Goal: Task Accomplishment & Management: Complete application form

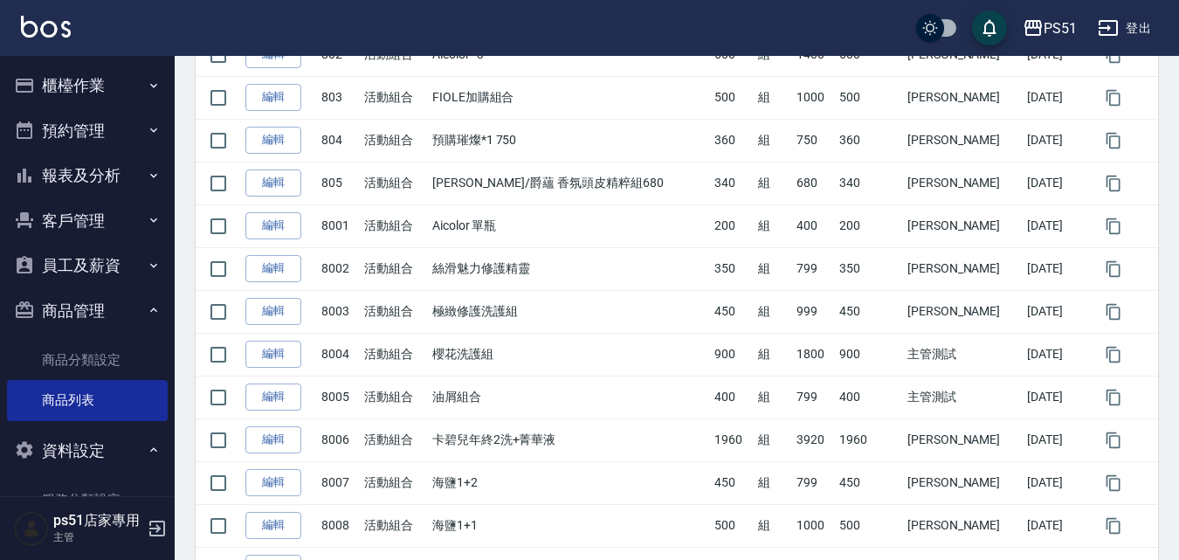
click at [108, 106] on button "櫃檯作業" at bounding box center [87, 85] width 161 height 45
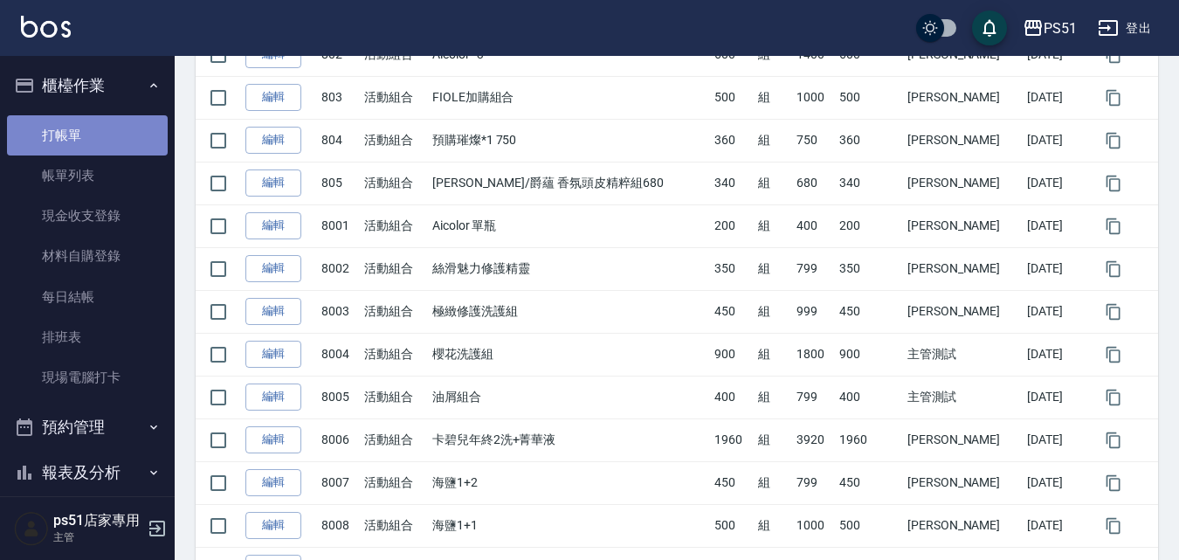
click at [112, 134] on link "打帳單" at bounding box center [87, 135] width 161 height 40
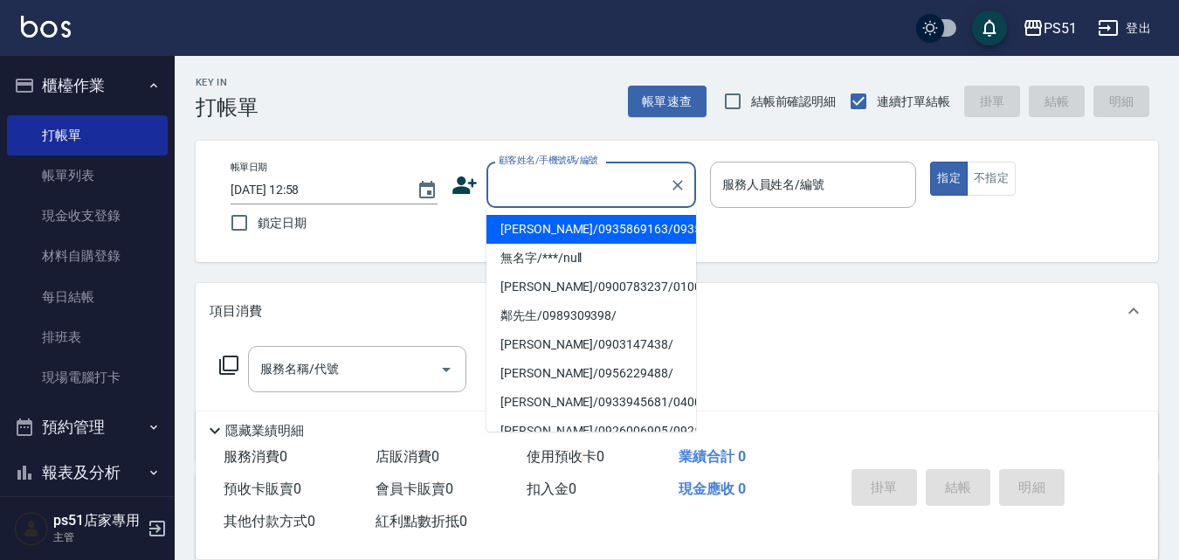
click at [554, 177] on input "顧客姓名/手機號碼/編號" at bounding box center [578, 184] width 168 height 31
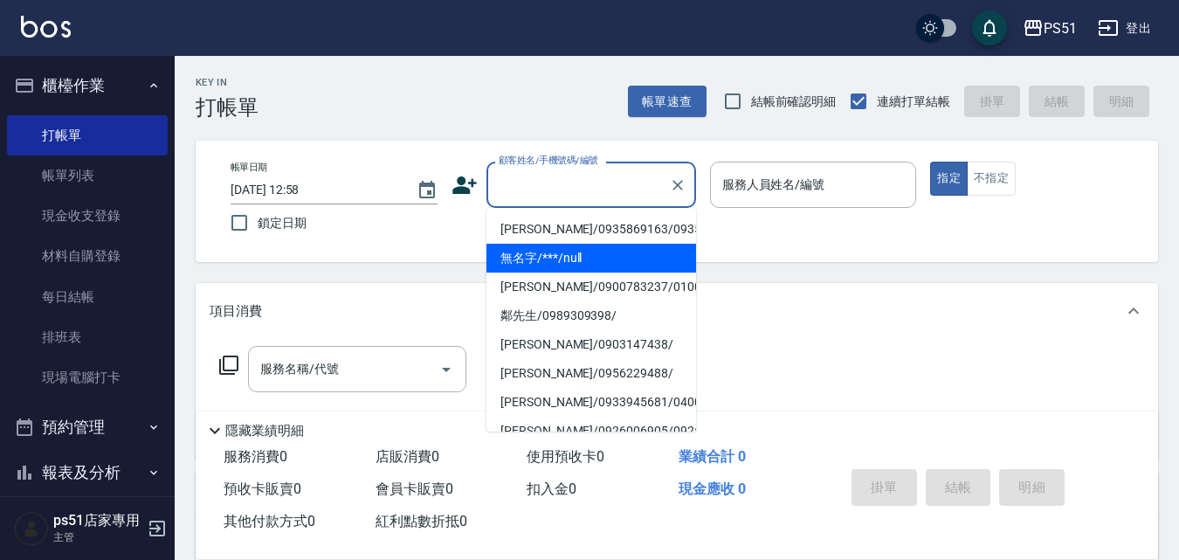
click at [572, 272] on li "無名字/***/null" at bounding box center [591, 258] width 210 height 29
type input "無名字/***/null"
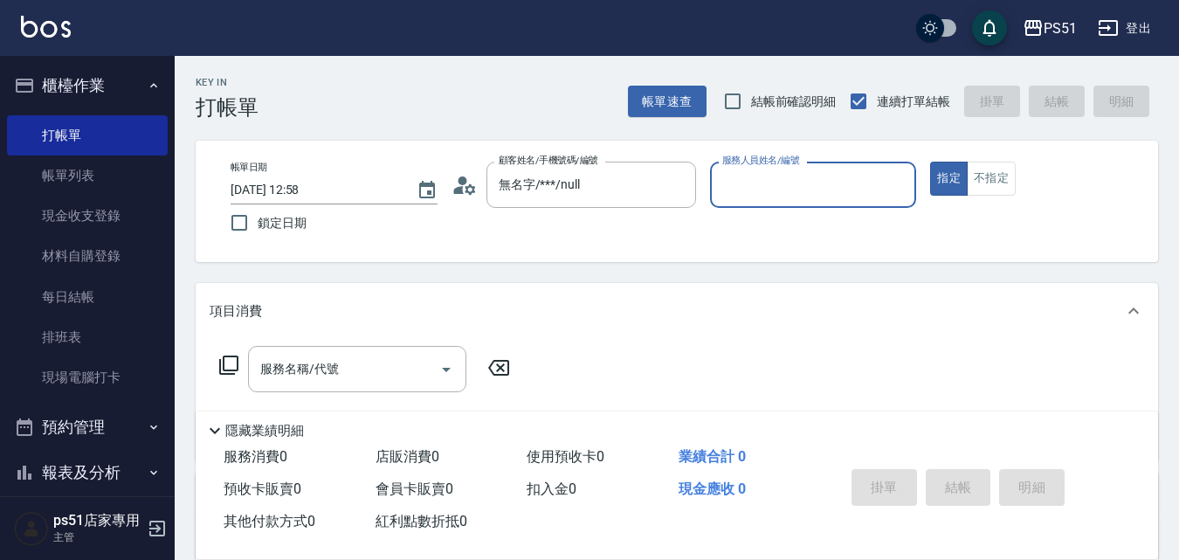
click at [754, 189] on input "服務人員姓名/編號" at bounding box center [813, 184] width 191 height 31
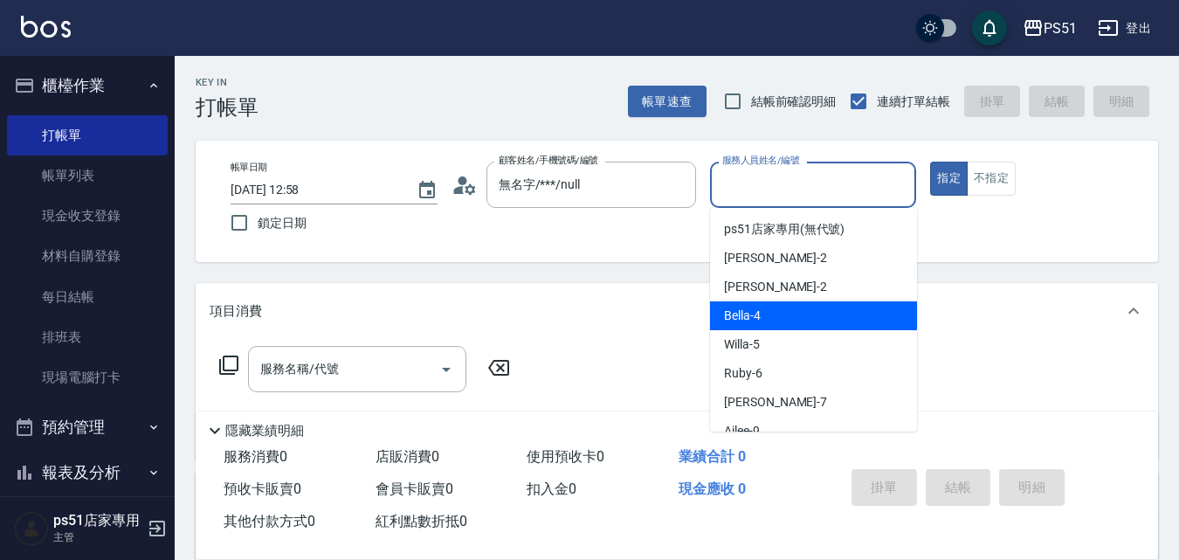
click at [751, 320] on span "Bella -4" at bounding box center [742, 315] width 37 height 18
type input "Bella-4"
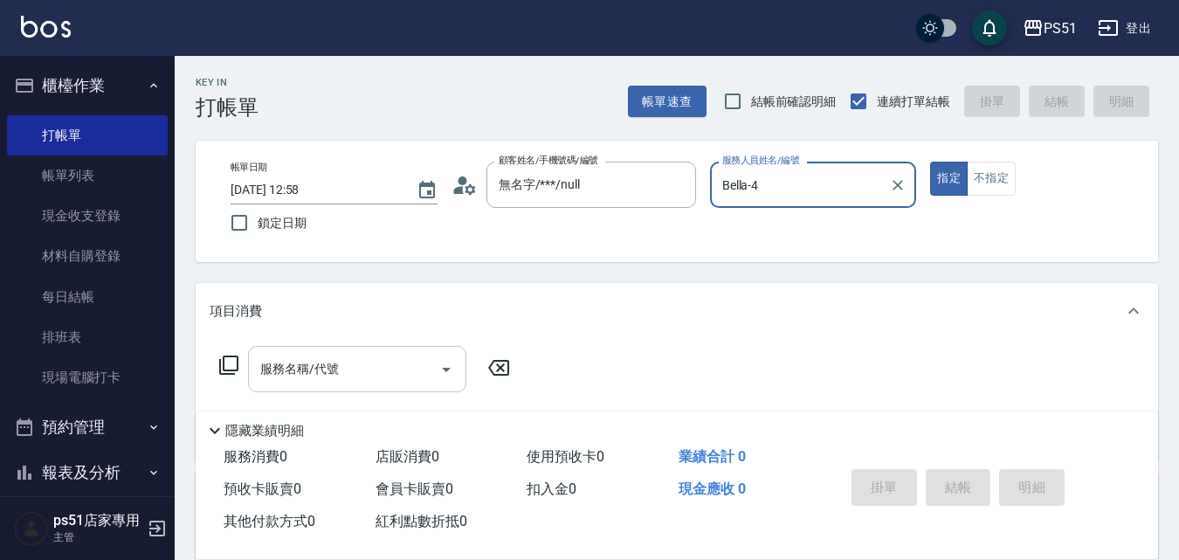
click at [397, 379] on input "服務名稱/代號" at bounding box center [344, 369] width 176 height 31
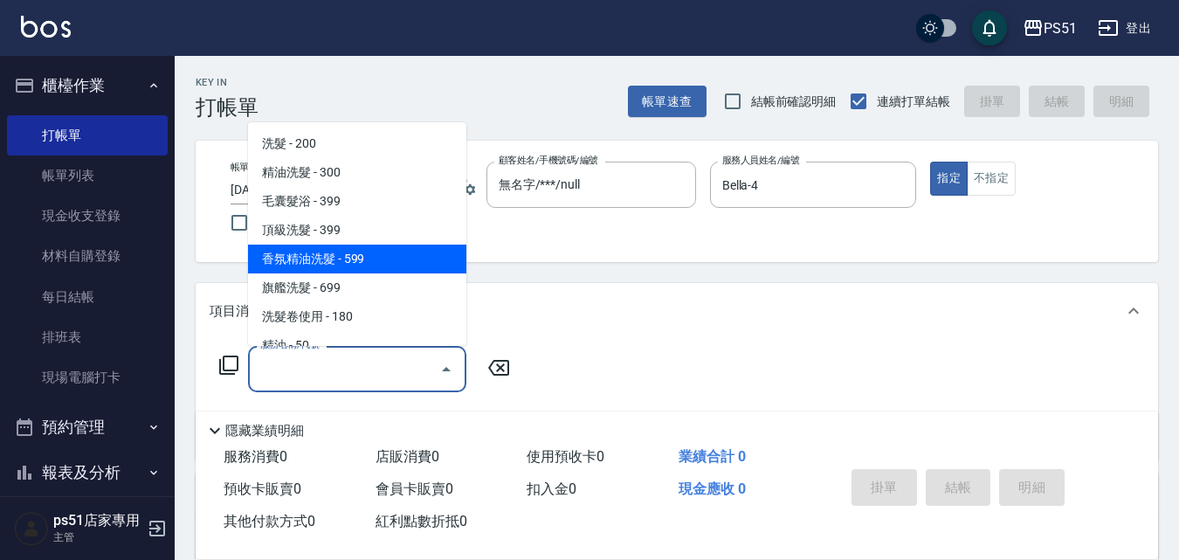
scroll to position [408, 0]
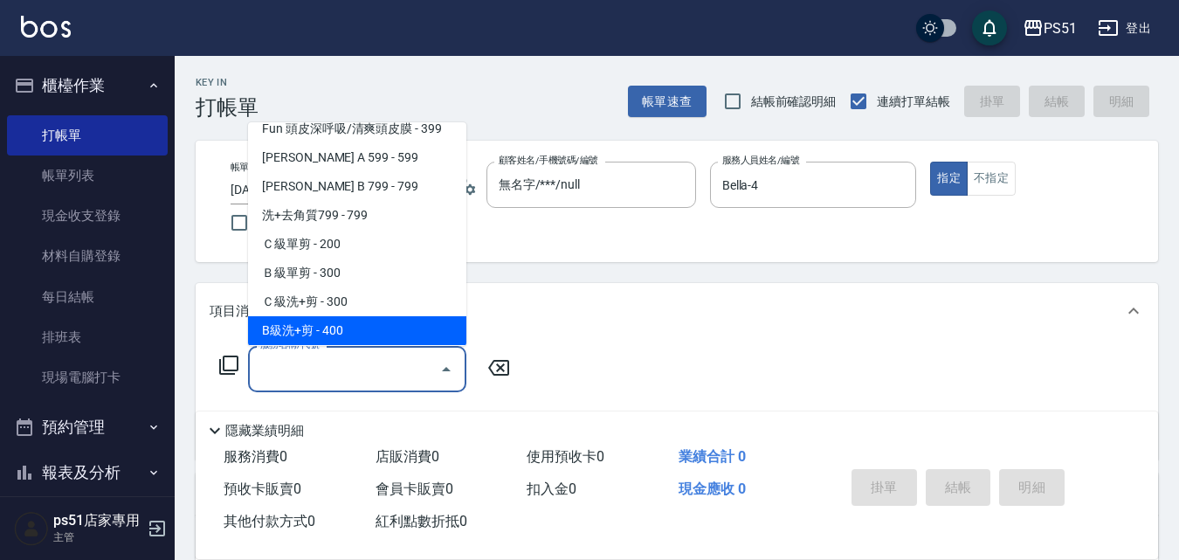
click at [372, 330] on span "B級洗+剪 - 400" at bounding box center [357, 330] width 218 height 29
type input "B級洗+剪(204)"
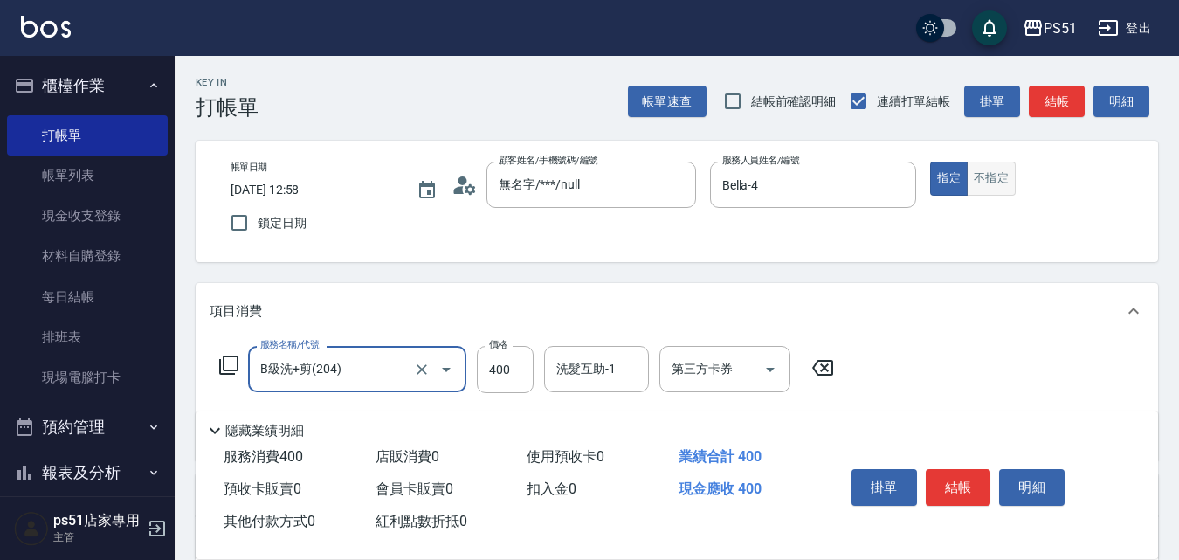
click at [1000, 169] on button "不指定" at bounding box center [991, 179] width 49 height 34
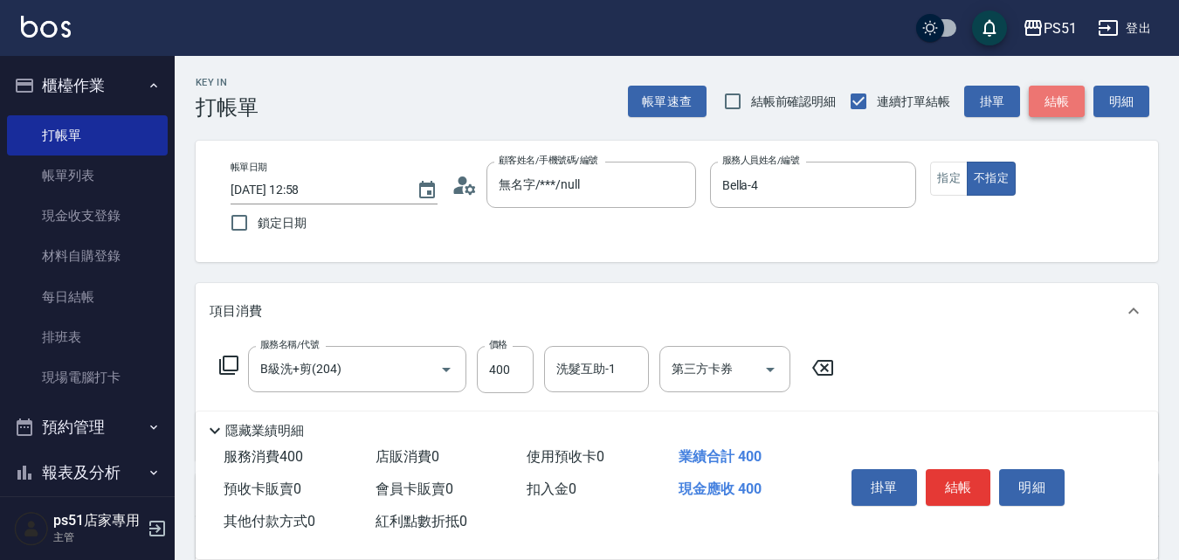
click at [1045, 116] on button "結帳" at bounding box center [1057, 102] width 56 height 32
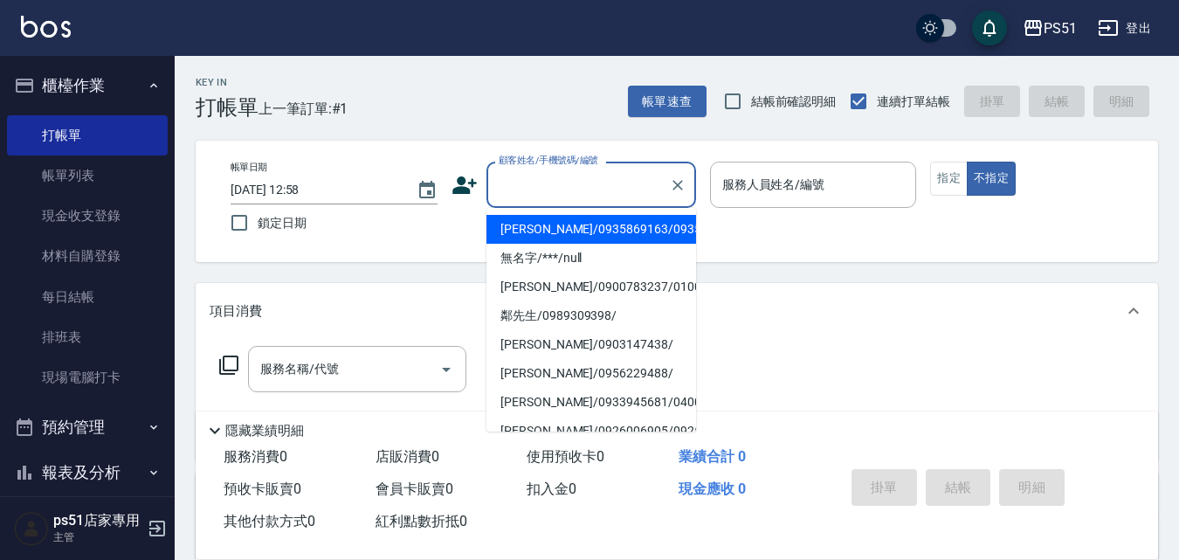
type input "林懿真/0935869163/0935869163"
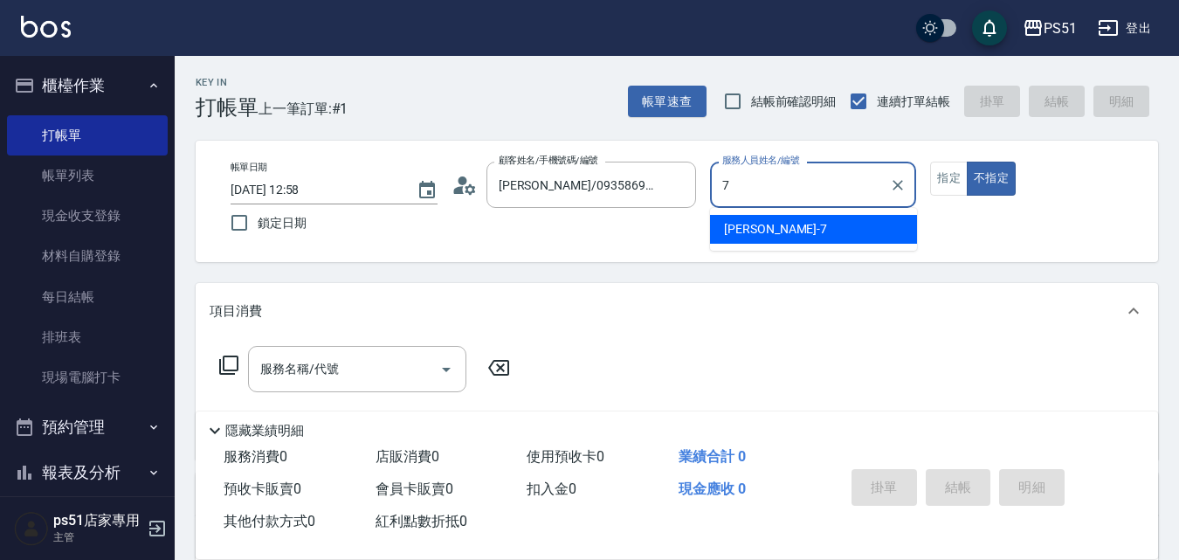
type input "Anna-7"
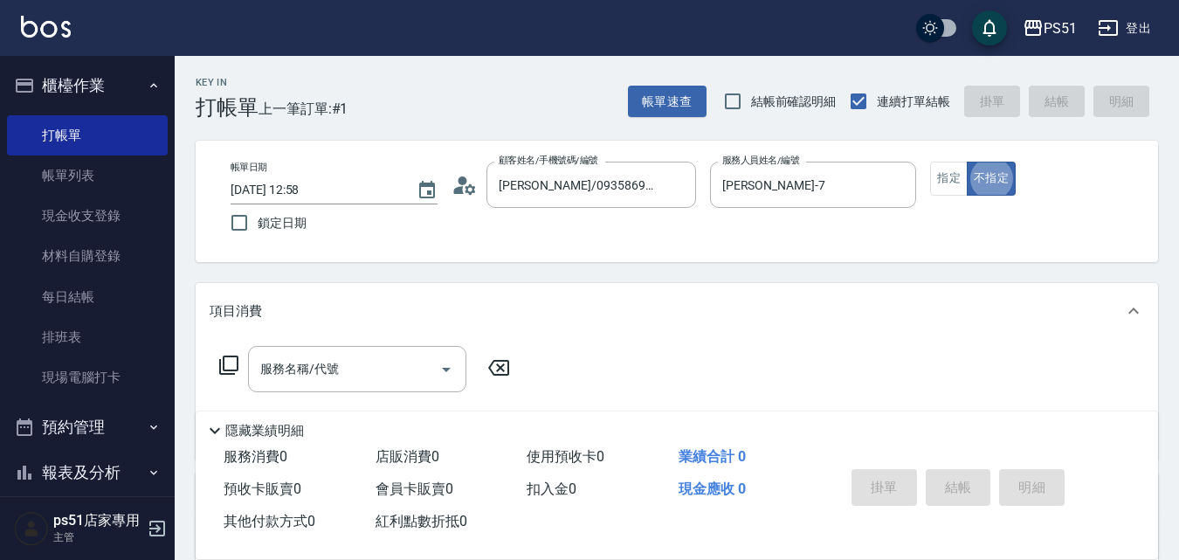
type button "false"
click at [678, 191] on icon "Clear" at bounding box center [677, 184] width 17 height 17
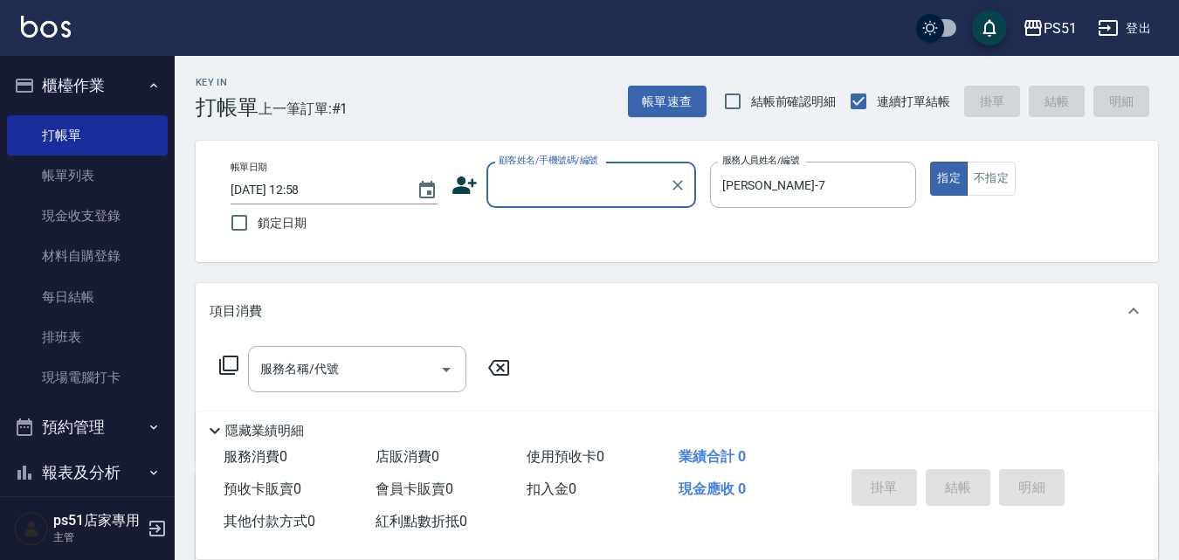
scroll to position [0, 0]
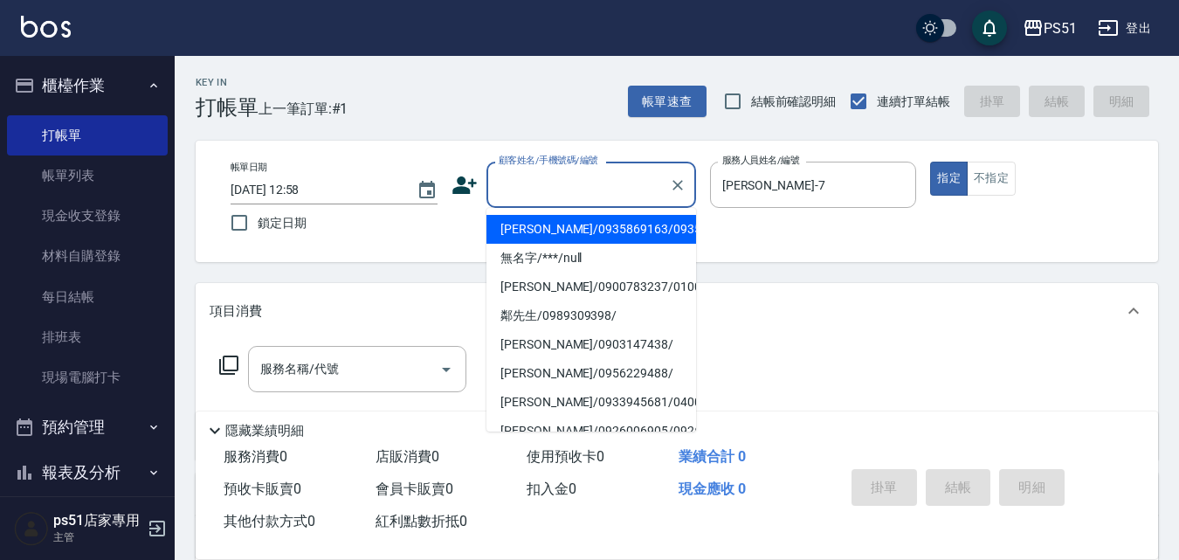
click at [575, 193] on input "顧客姓名/手機號碼/編號" at bounding box center [578, 184] width 168 height 31
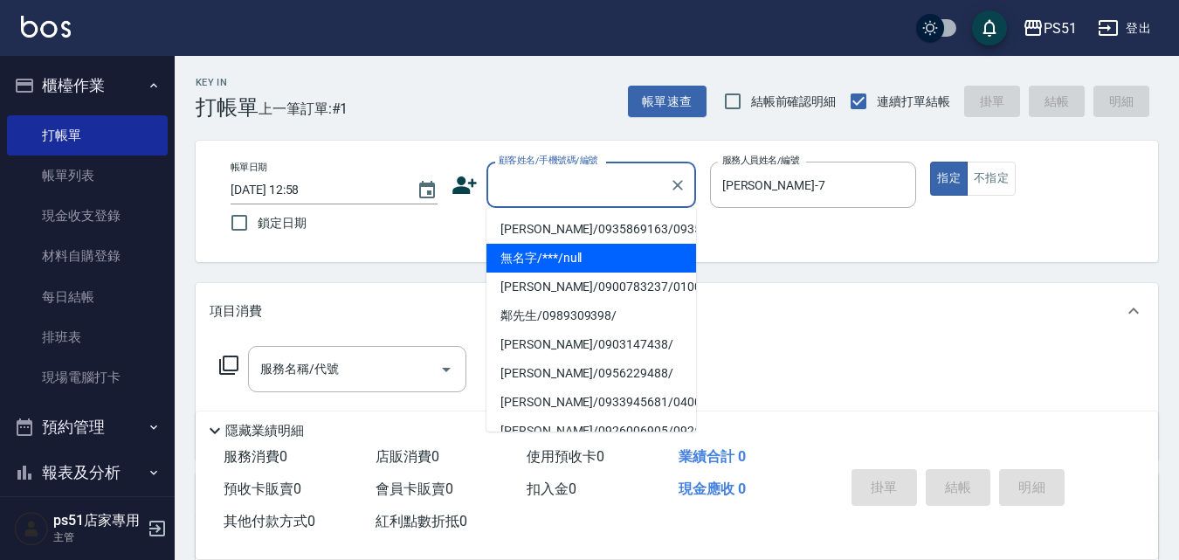
click at [543, 272] on li "無名字/***/null" at bounding box center [591, 258] width 210 height 29
type input "無名字/***/null"
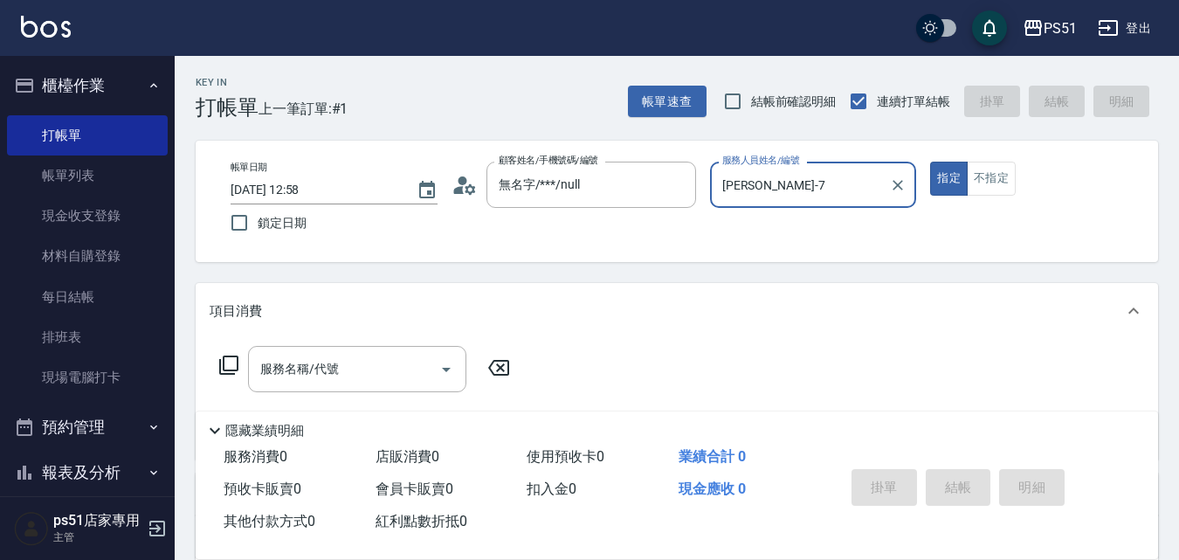
click at [930, 162] on button "指定" at bounding box center [949, 179] width 38 height 34
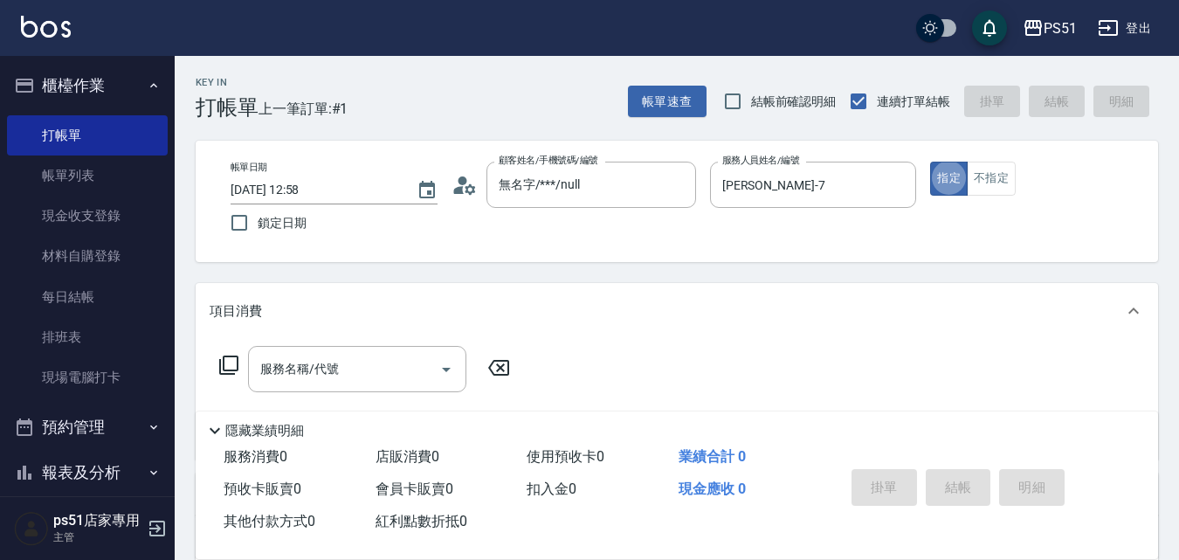
type button "true"
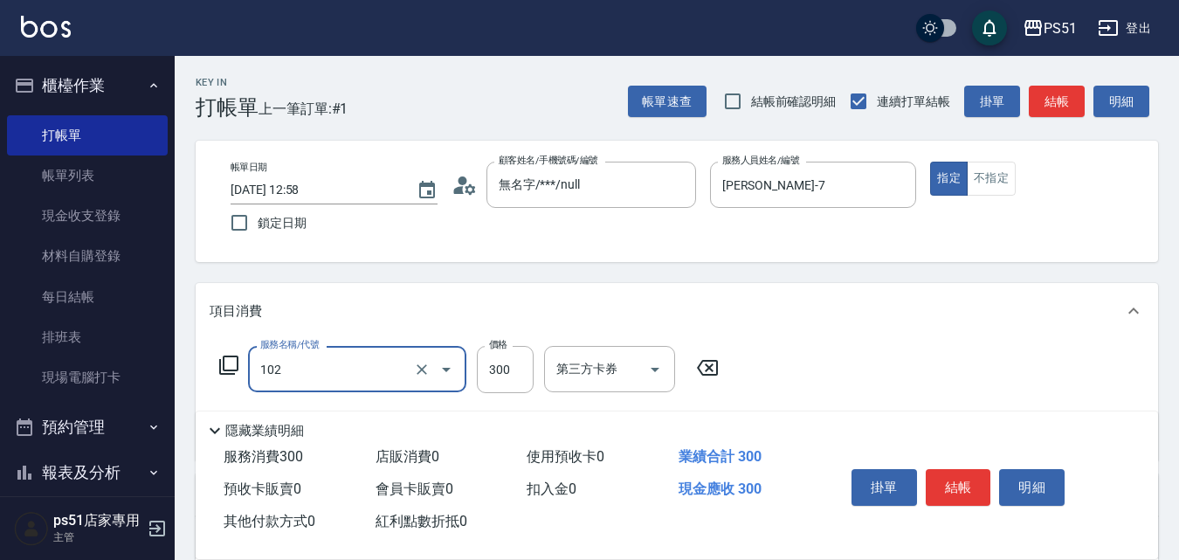
type input "精油洗髮(102)"
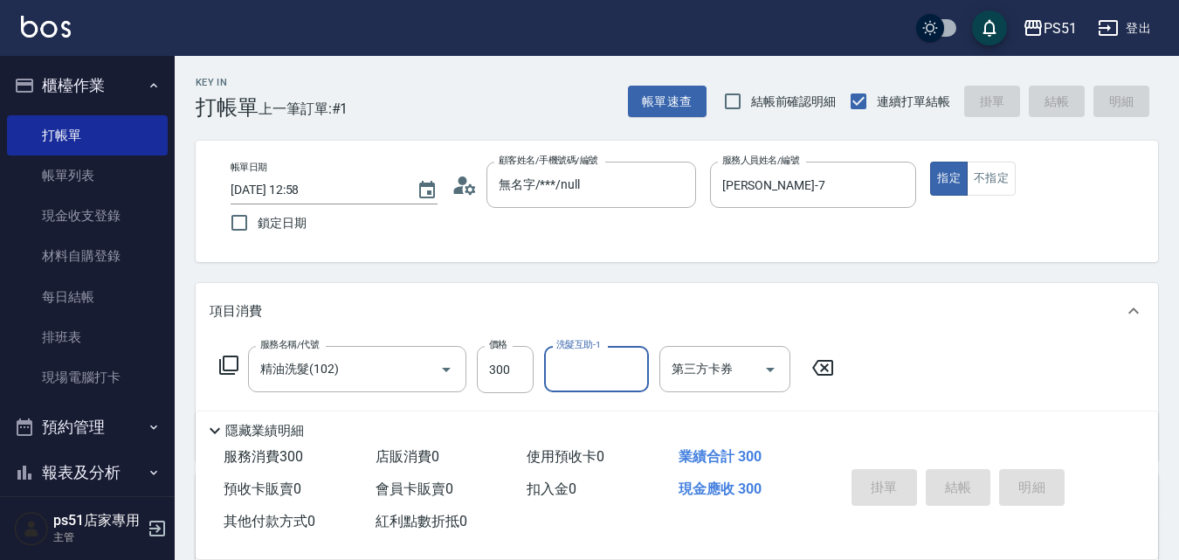
type input "2025/09/07 13:12"
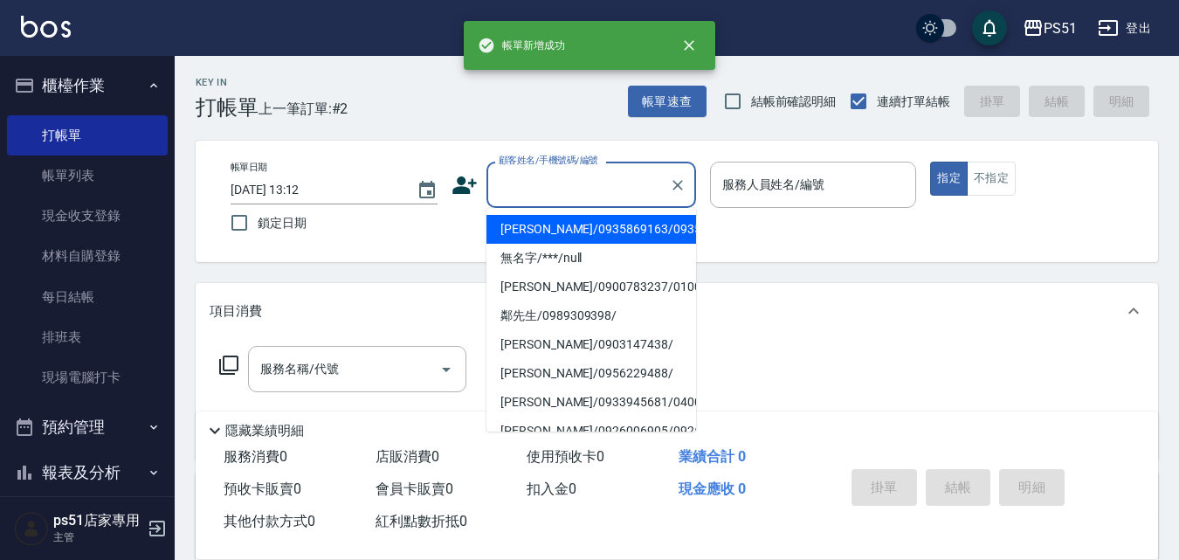
type input "林懿真/0935869163/0935869163"
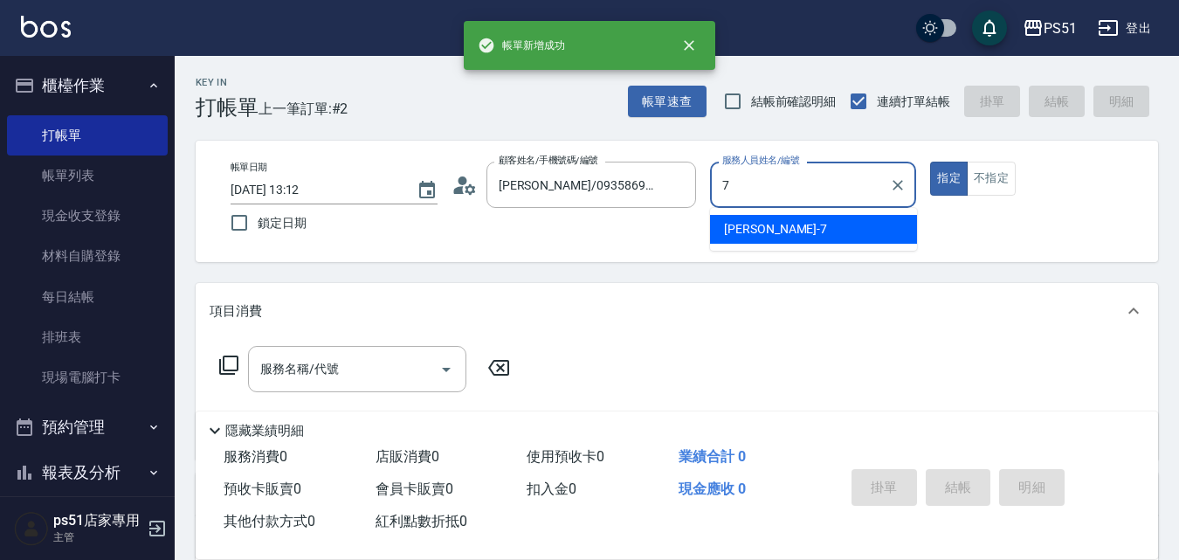
type input "Anna-7"
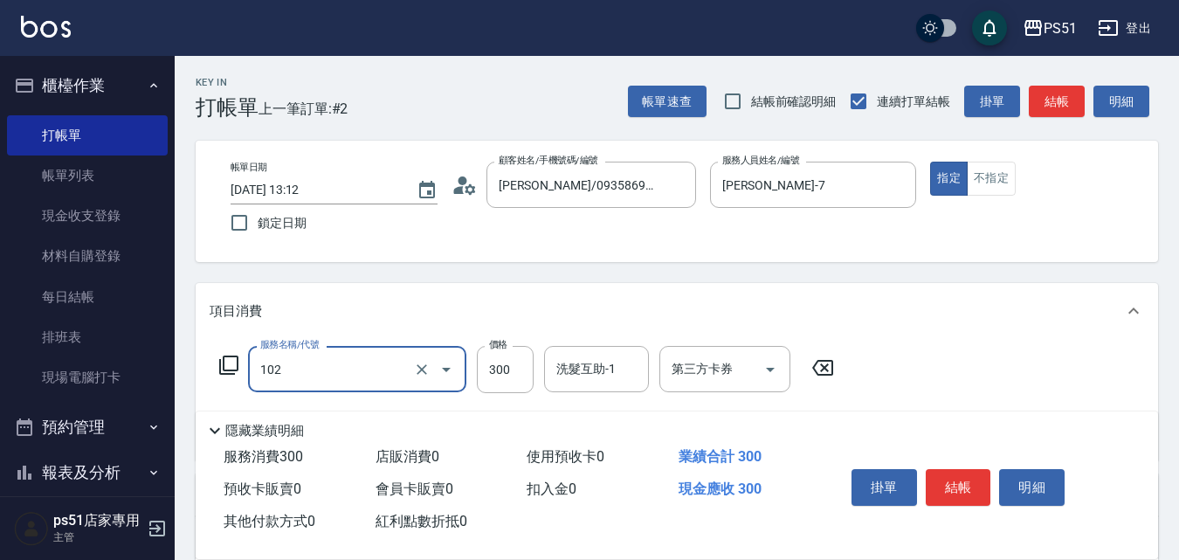
type input "精油洗髮(102)"
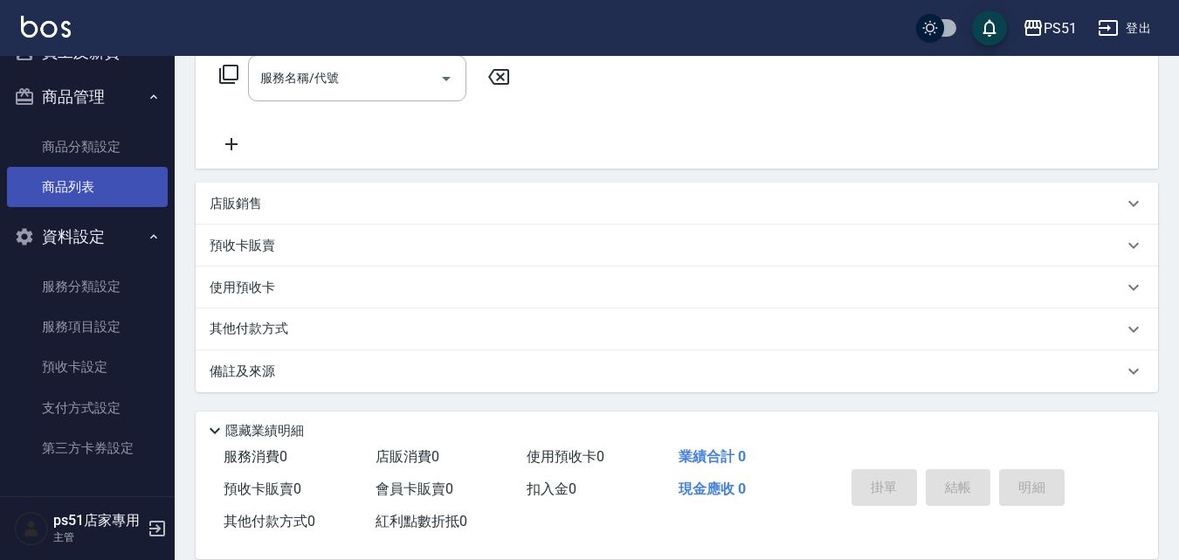
scroll to position [306, 0]
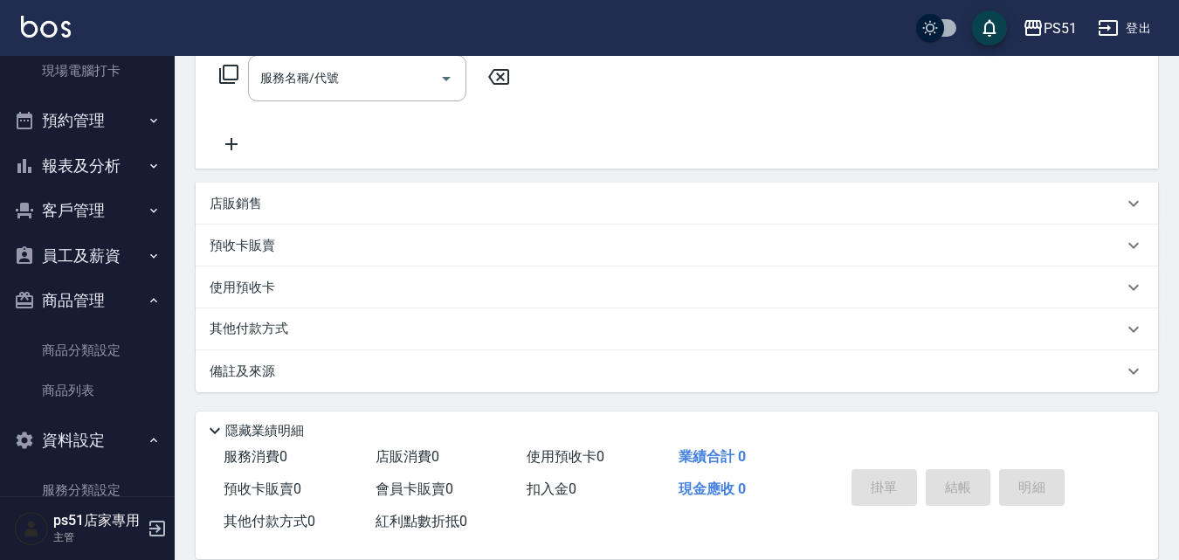
click at [98, 176] on button "報表及分析" at bounding box center [87, 165] width 161 height 45
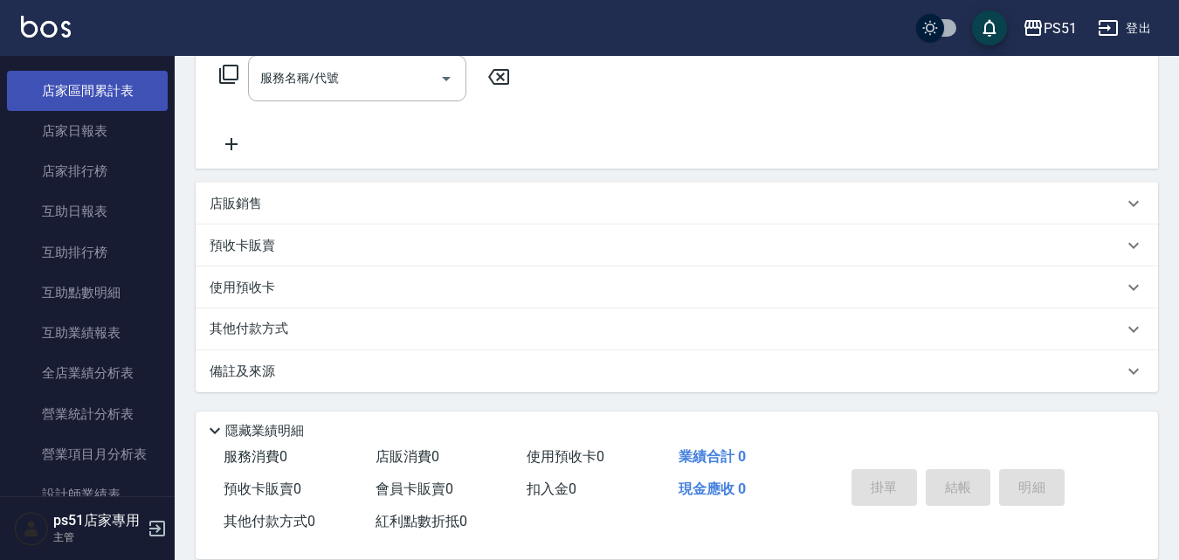
scroll to position [510, 0]
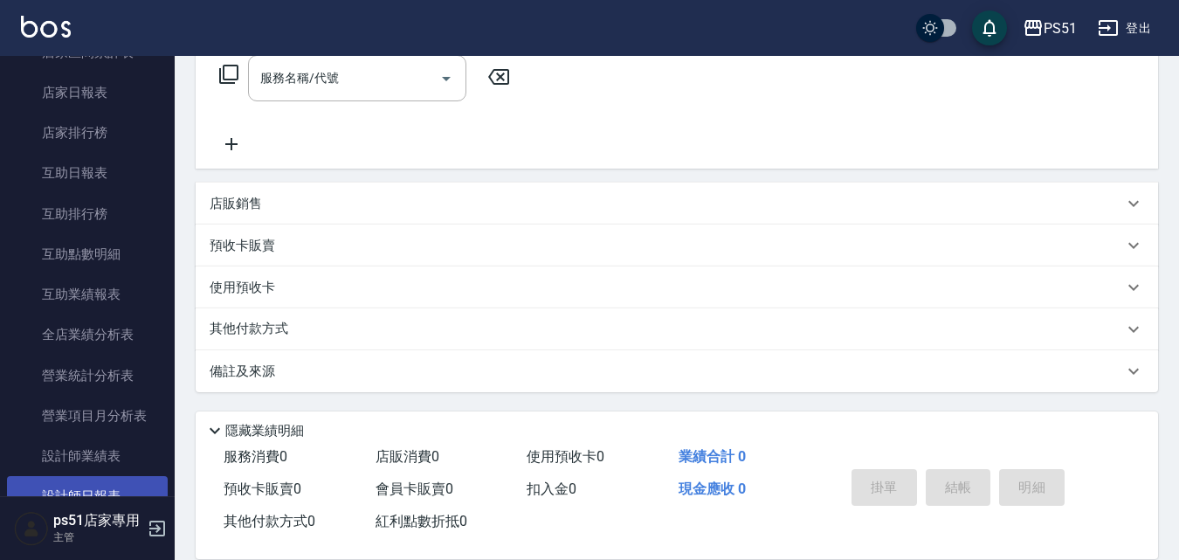
click at [86, 481] on link "設計師日報表" at bounding box center [87, 496] width 161 height 40
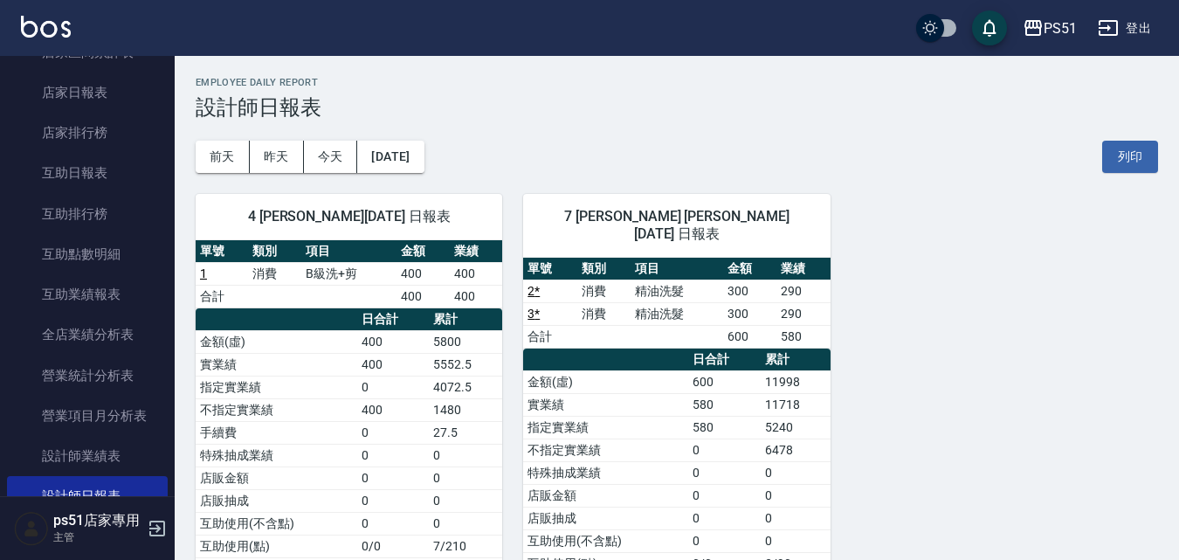
click at [533, 306] on link "3 *" at bounding box center [533, 313] width 12 height 14
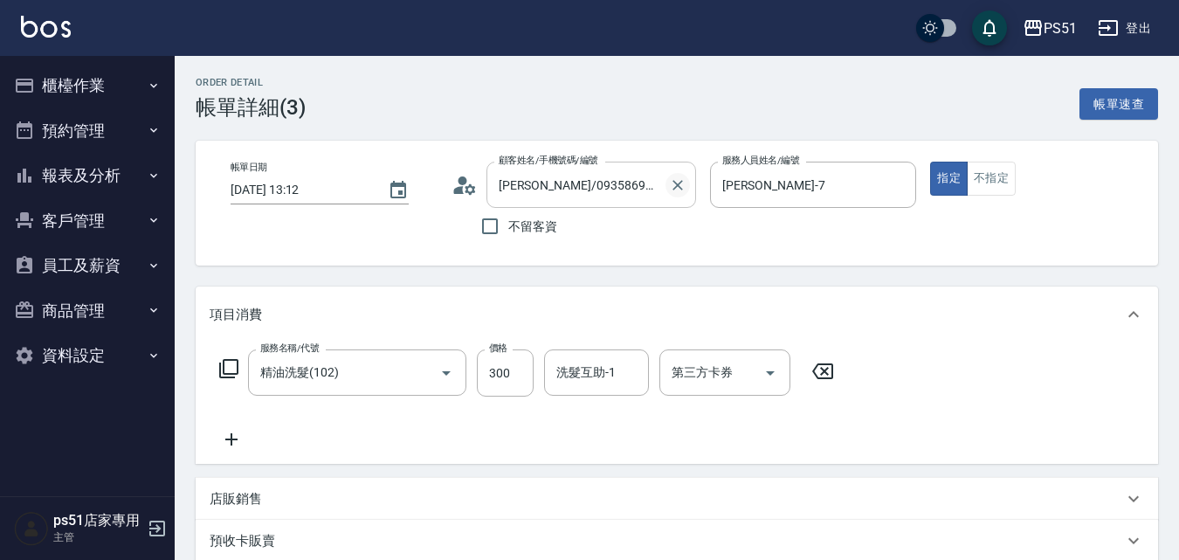
click at [676, 191] on icon "Clear" at bounding box center [677, 184] width 17 height 17
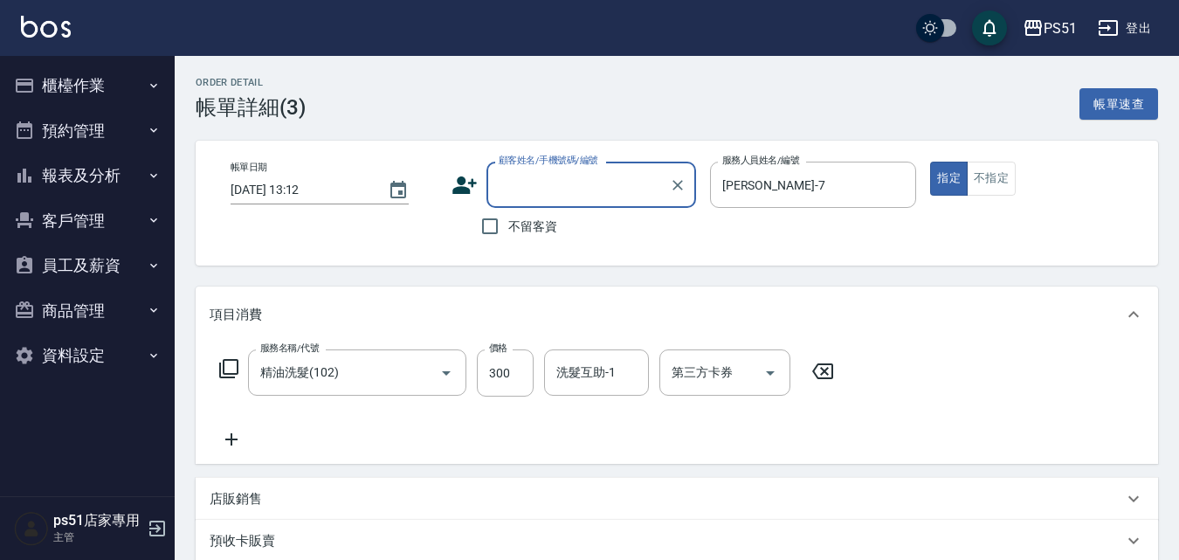
click at [590, 189] on input "顧客姓名/手機號碼/編號" at bounding box center [578, 184] width 168 height 31
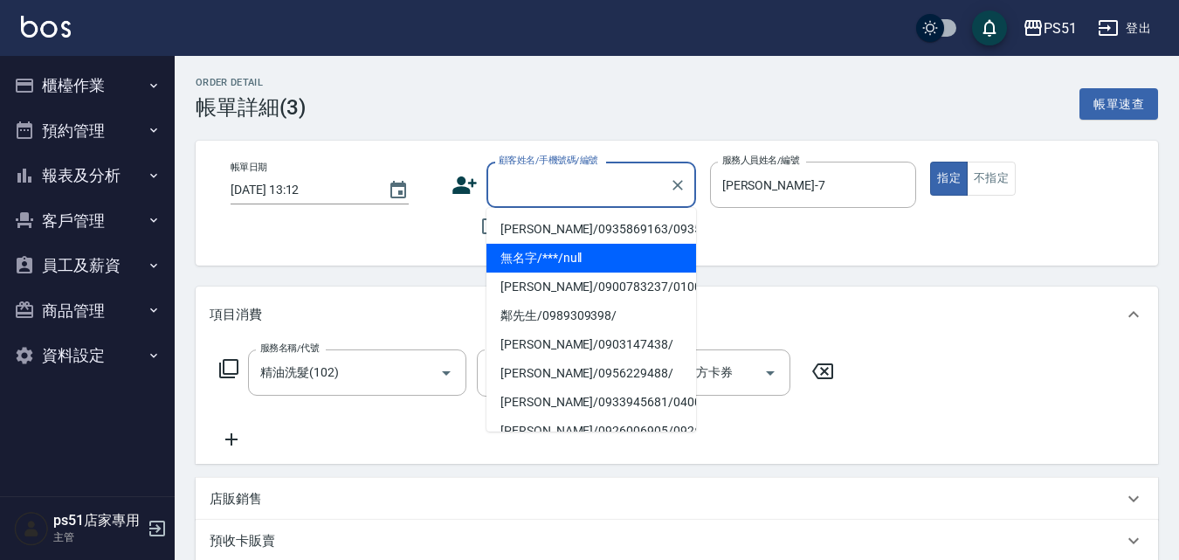
click at [574, 272] on li "無名字/***/null" at bounding box center [591, 258] width 210 height 29
type input "無名字/***/null"
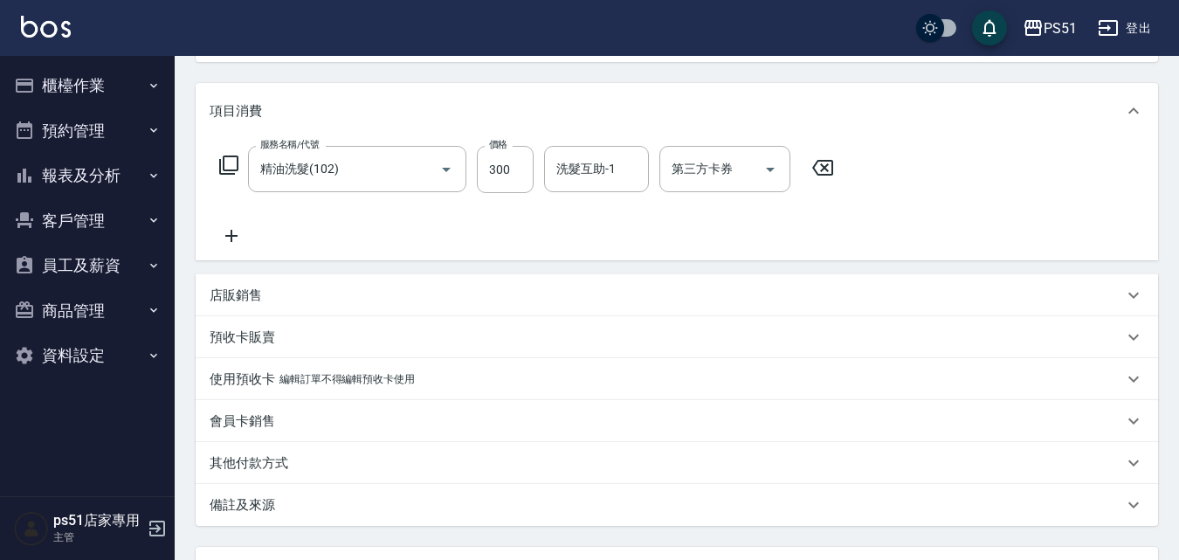
scroll to position [358, 0]
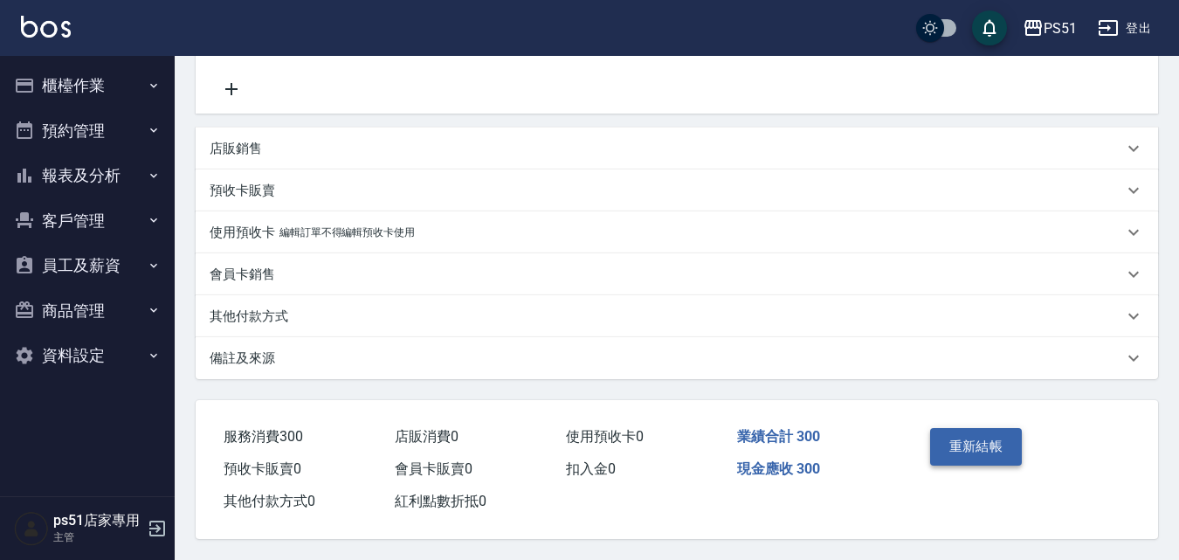
click at [968, 430] on button "重新結帳" at bounding box center [976, 446] width 93 height 37
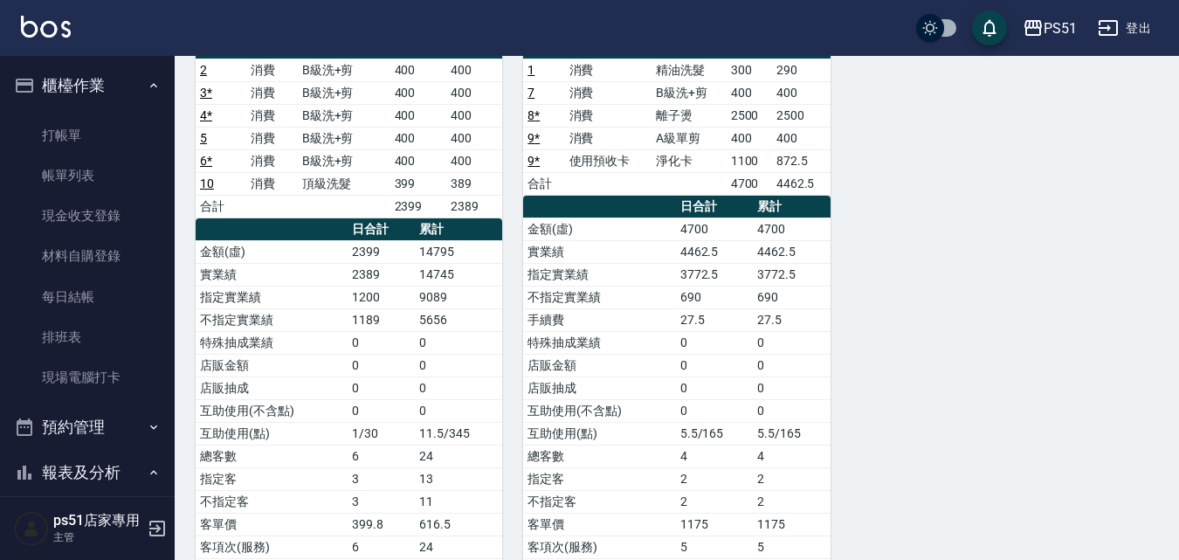
scroll to position [203, 0]
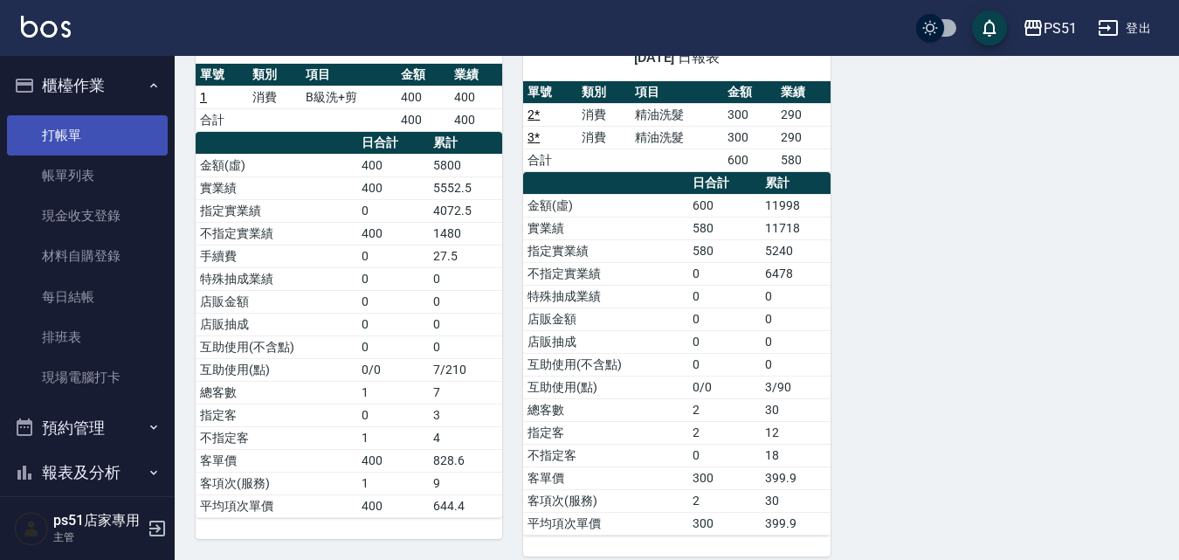
scroll to position [176, 0]
click at [105, 116] on link "打帳單" at bounding box center [87, 135] width 161 height 40
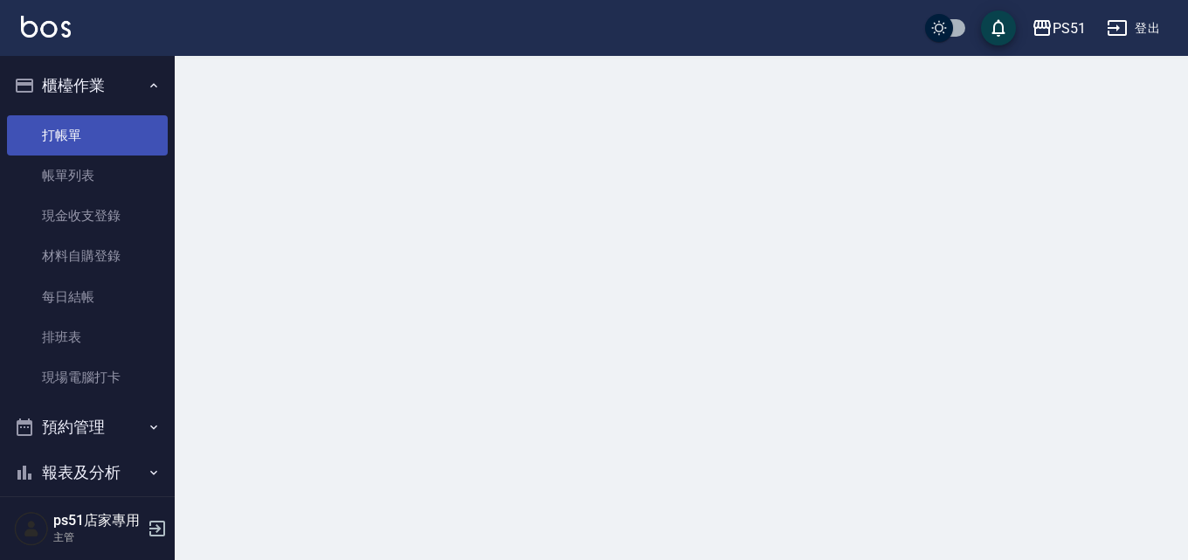
click at [105, 116] on link "打帳單" at bounding box center [87, 135] width 161 height 40
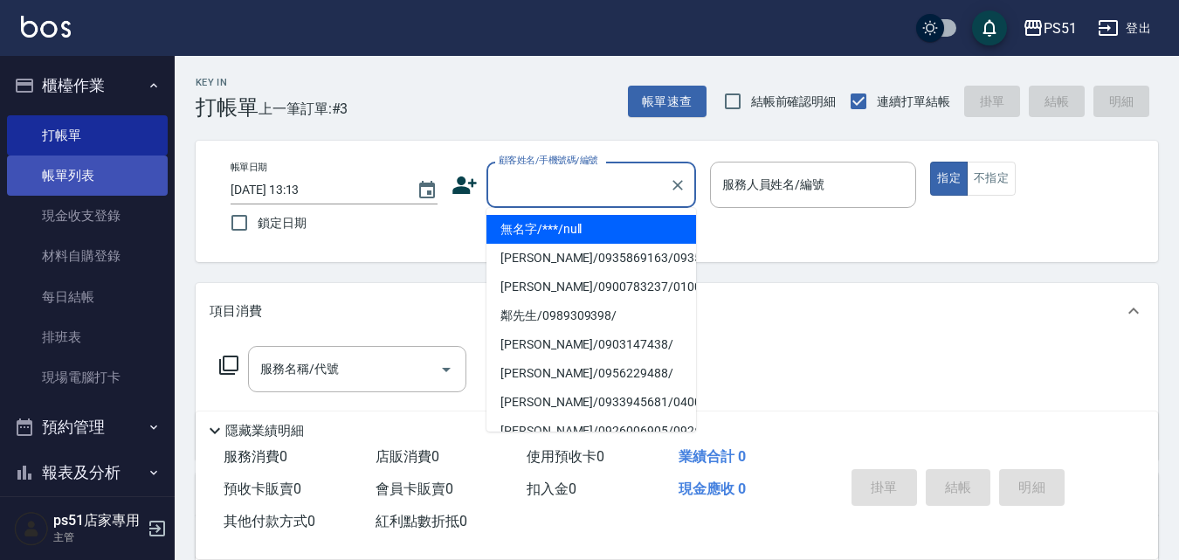
type input "無名字/***/null"
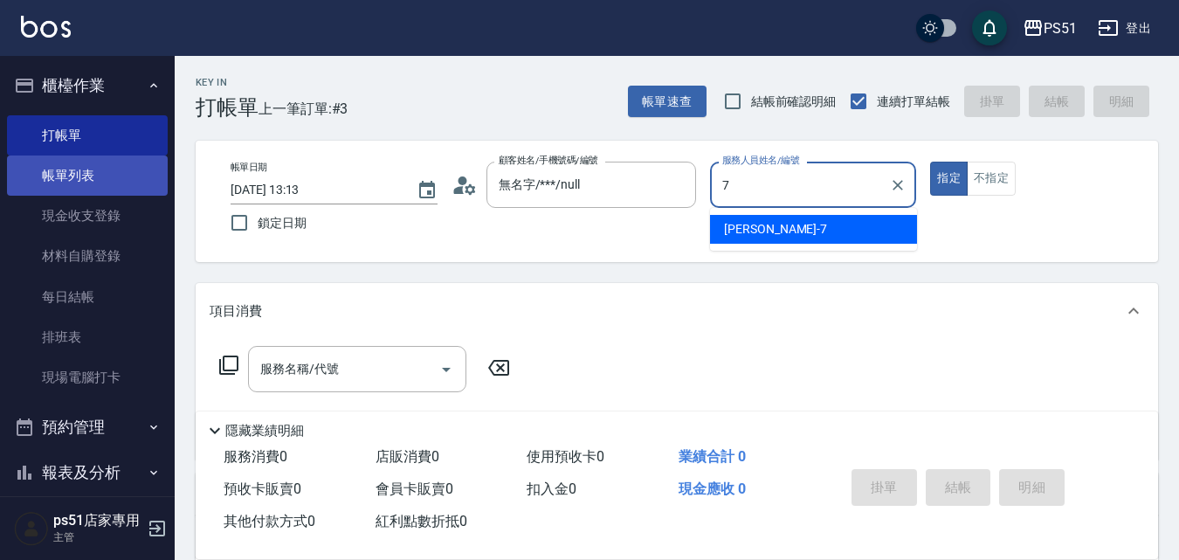
type input "Anna-7"
type button "true"
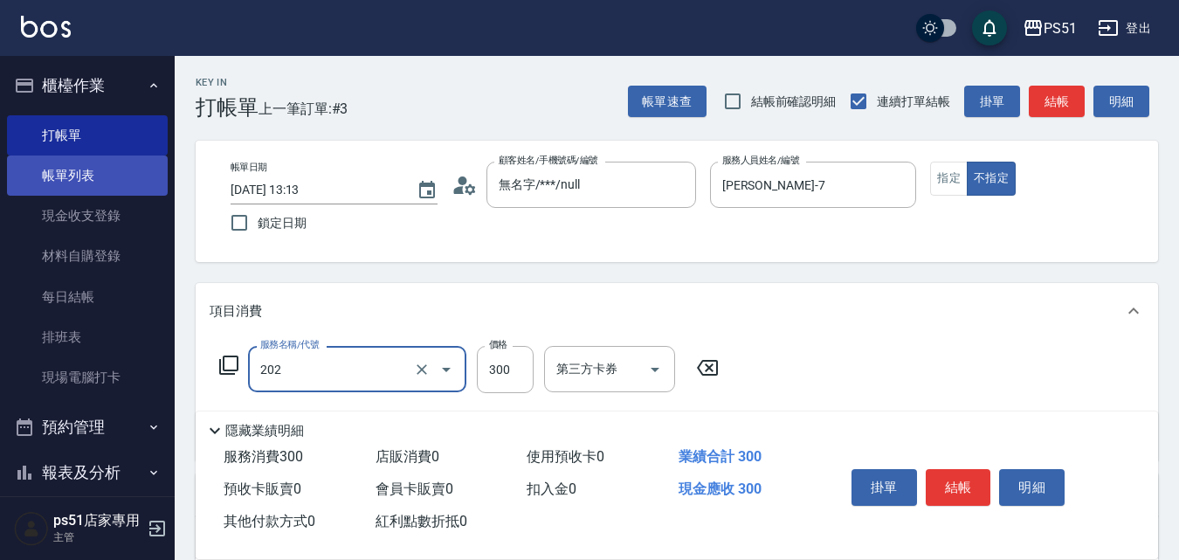
type input "Ｂ級單剪(202)"
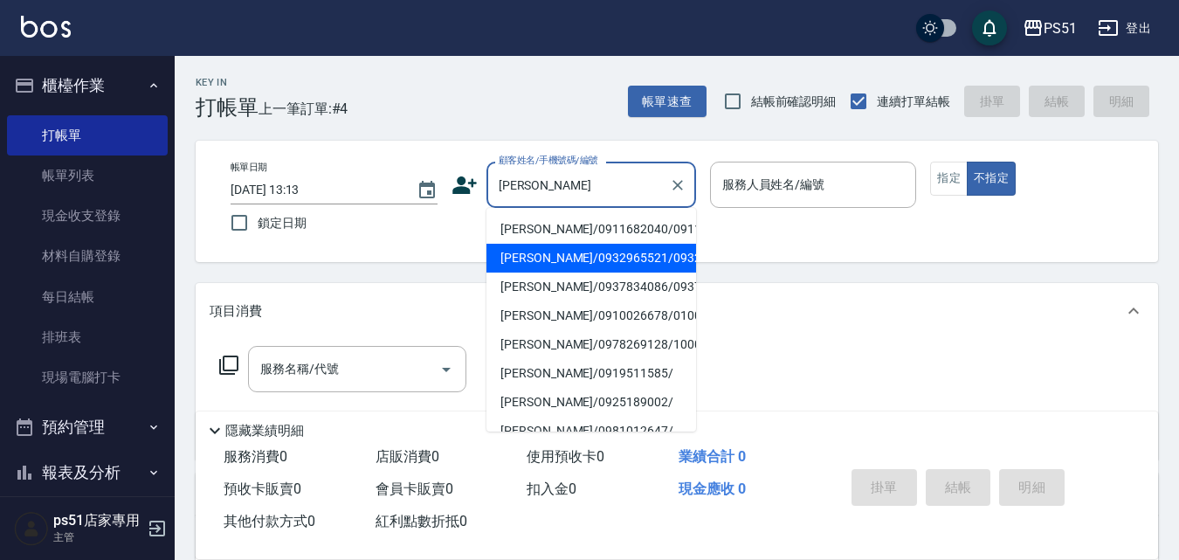
click at [515, 272] on li "楊家慎/0932965521/0932965521" at bounding box center [591, 258] width 210 height 29
type input "楊家慎/0932965521/0932965521"
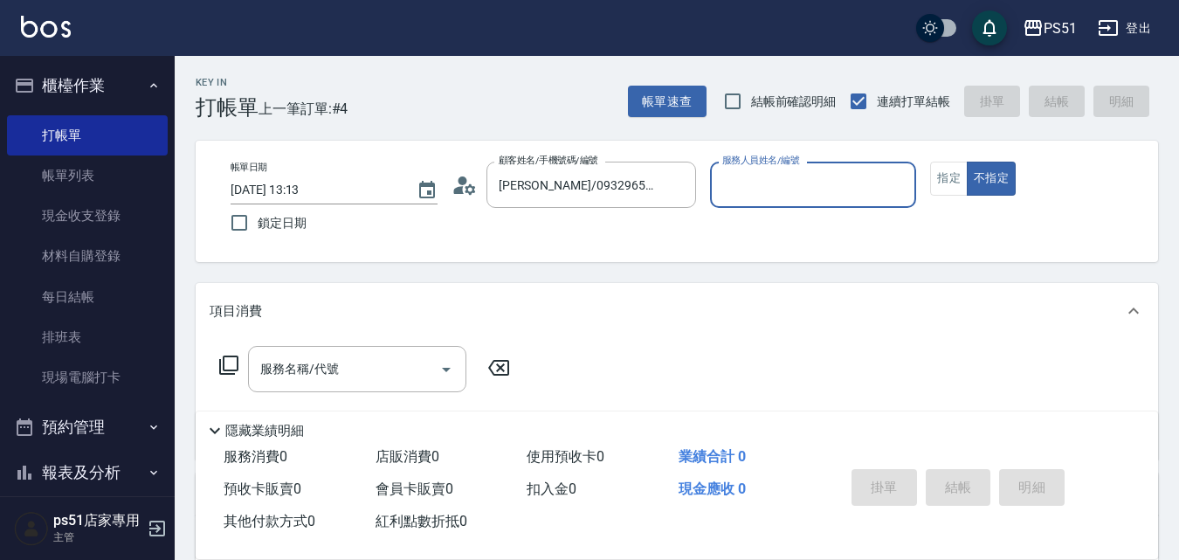
click at [786, 186] on input "服務人員姓名/編號" at bounding box center [813, 184] width 191 height 31
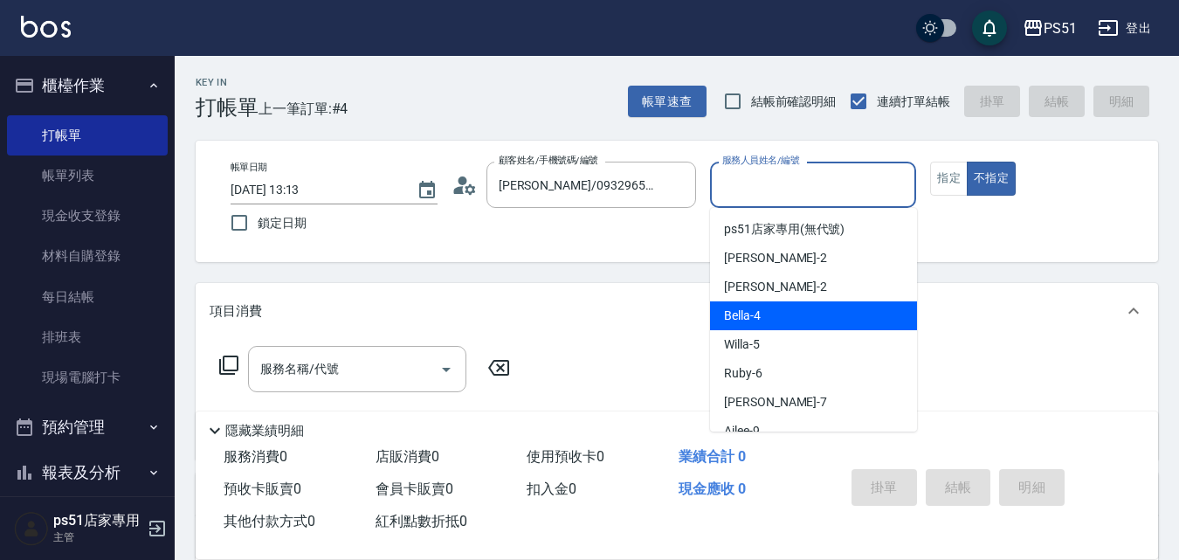
click at [764, 324] on div "Bella -4" at bounding box center [813, 315] width 207 height 29
type input "Bella-4"
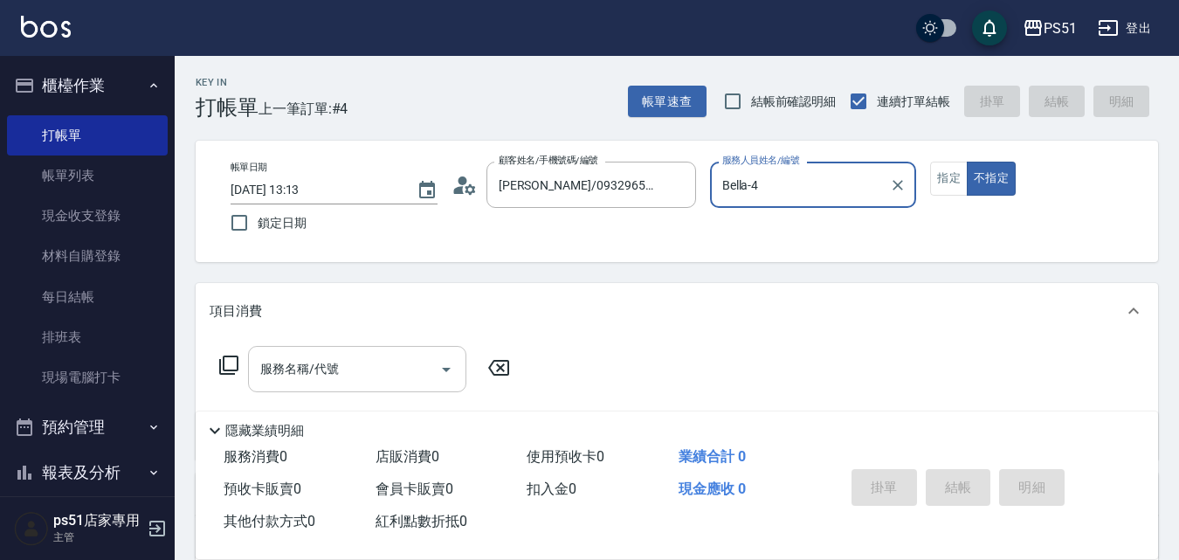
click at [385, 389] on div "服務名稱/代號" at bounding box center [357, 369] width 218 height 46
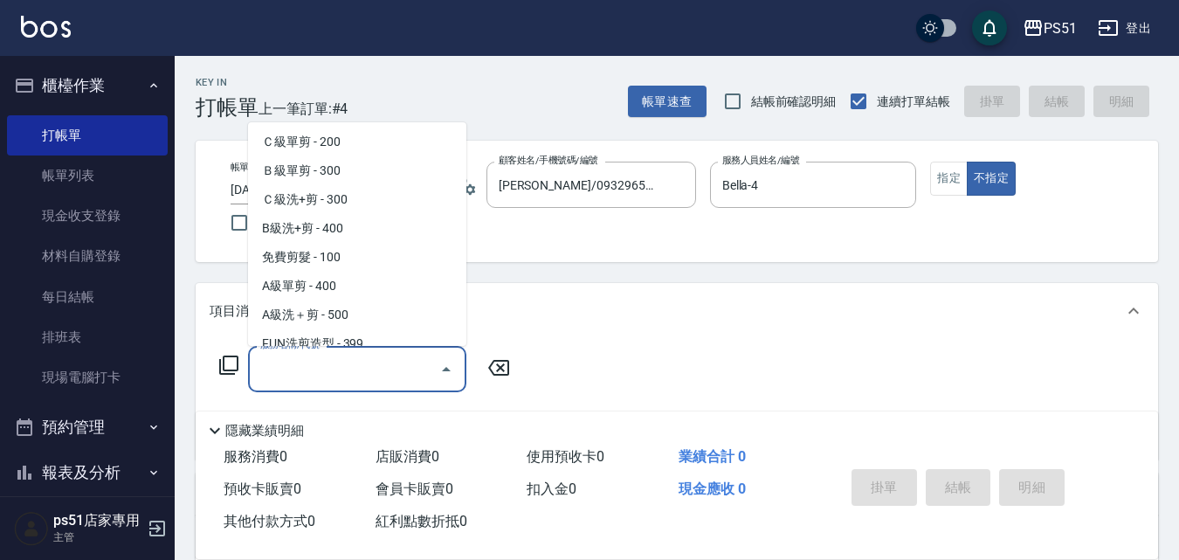
scroll to position [611, 0]
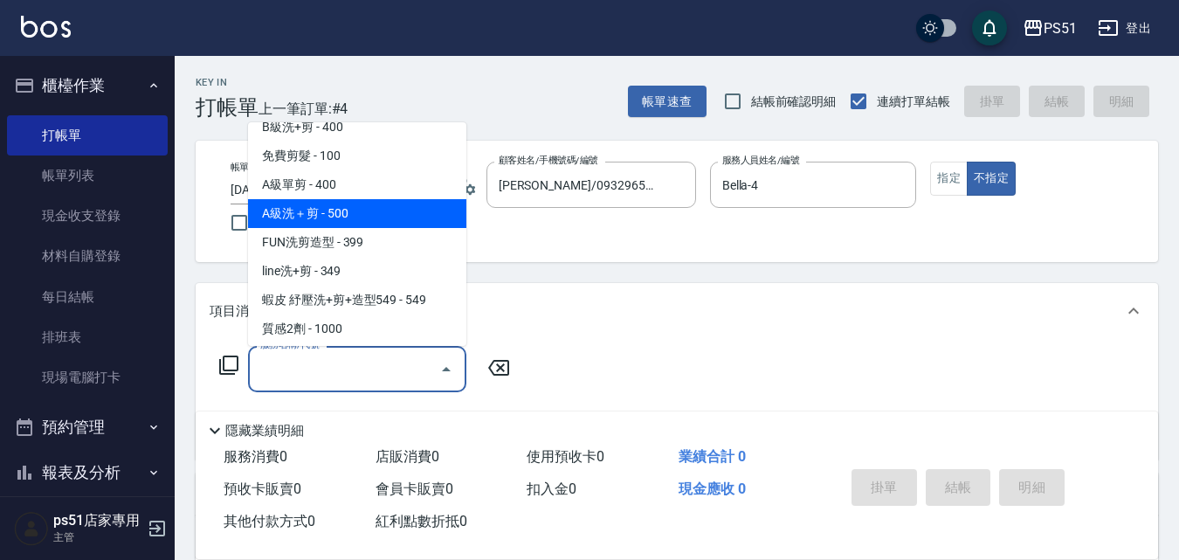
click at [373, 216] on span "A級洗＋剪 - 500" at bounding box center [357, 213] width 218 height 29
type input "A級洗＋剪(207)"
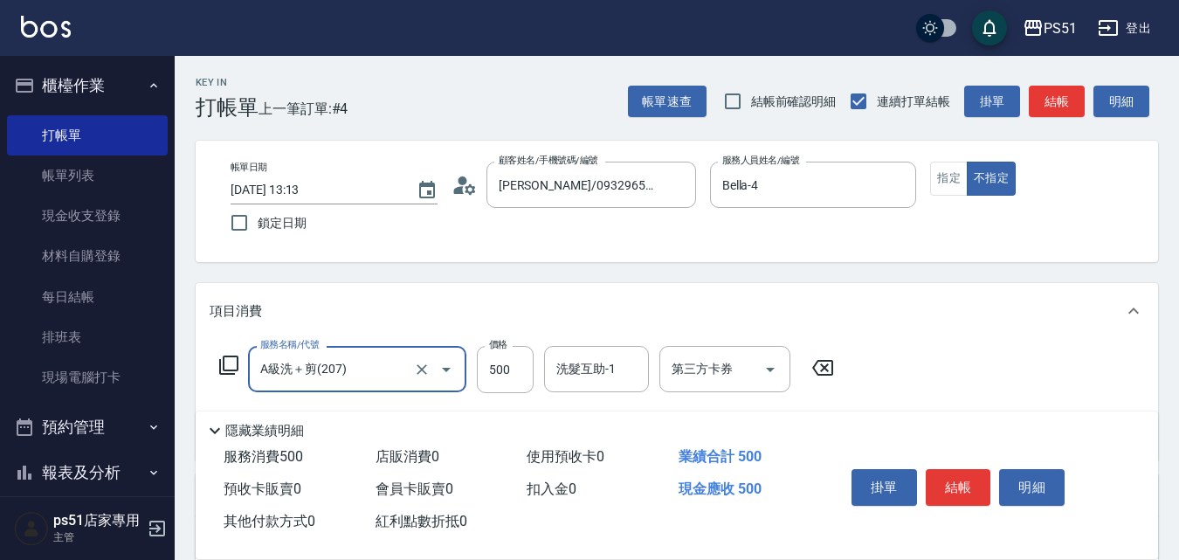
drag, startPoint x: 961, startPoint y: 182, endPoint x: 1009, endPoint y: 147, distance: 59.4
click at [960, 182] on button "指定" at bounding box center [949, 179] width 38 height 34
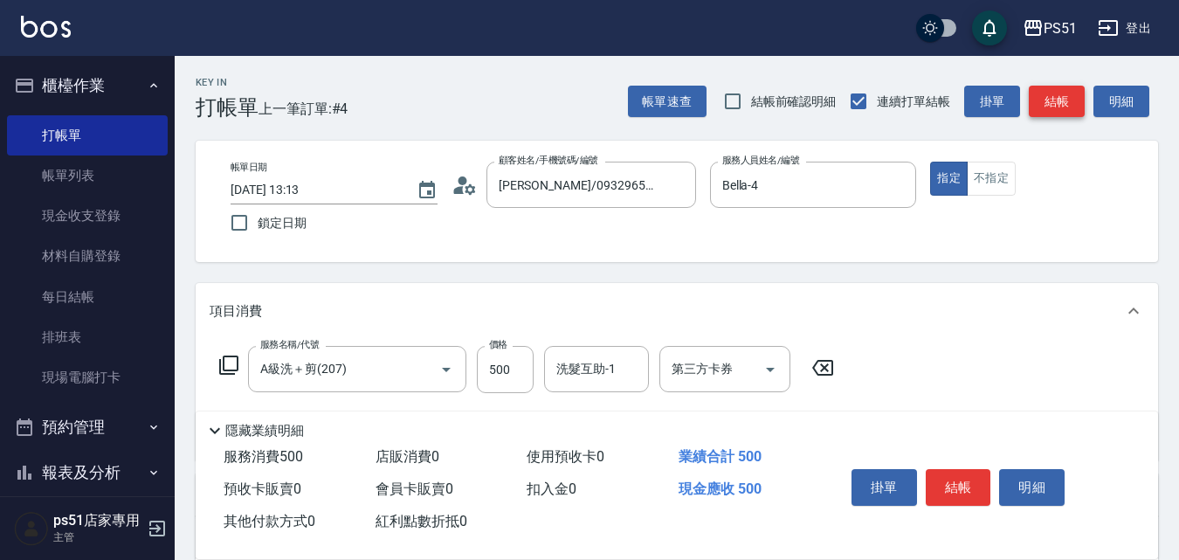
click at [1059, 103] on button "結帳" at bounding box center [1057, 102] width 56 height 32
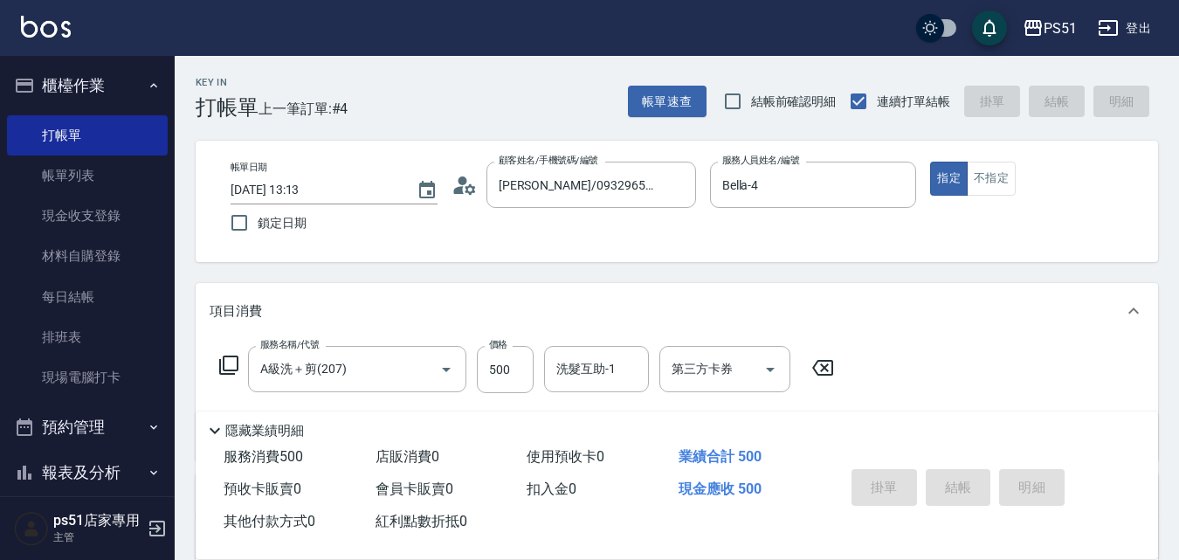
type input "2025/09/07 13:28"
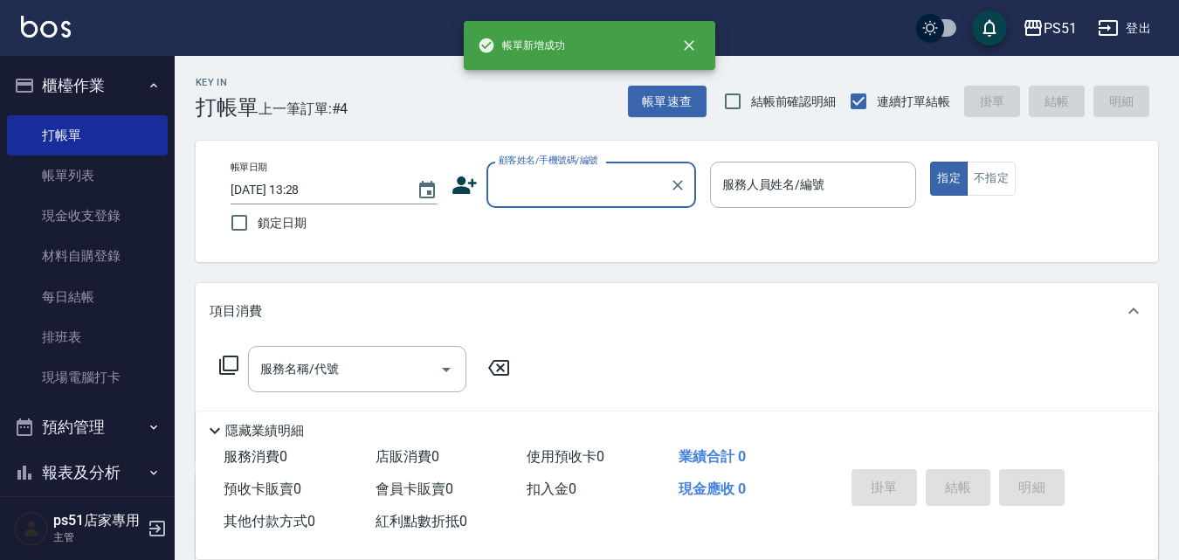
scroll to position [0, 0]
